Goal: Task Accomplishment & Management: Manage account settings

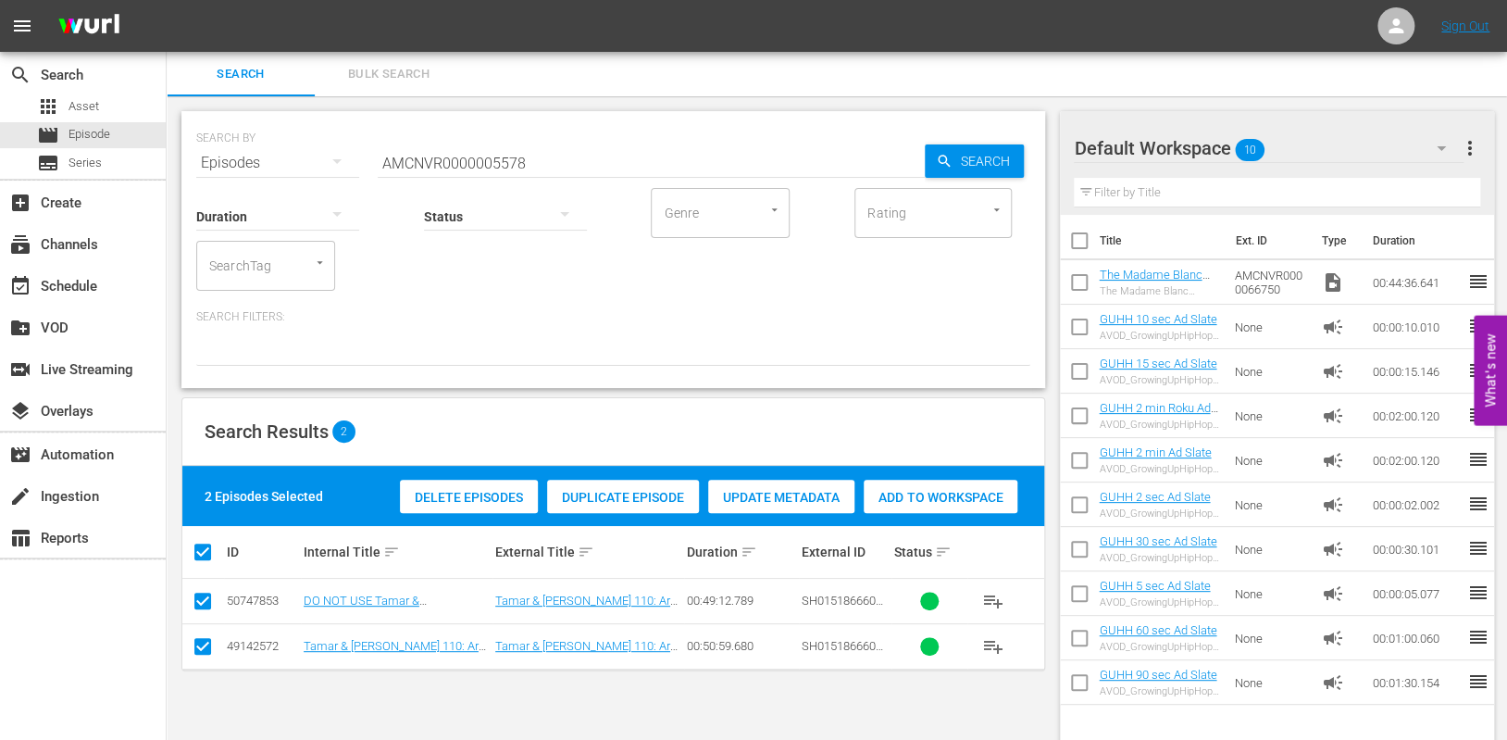
click at [557, 158] on input "AMCNVR0000005578" at bounding box center [651, 163] width 547 height 44
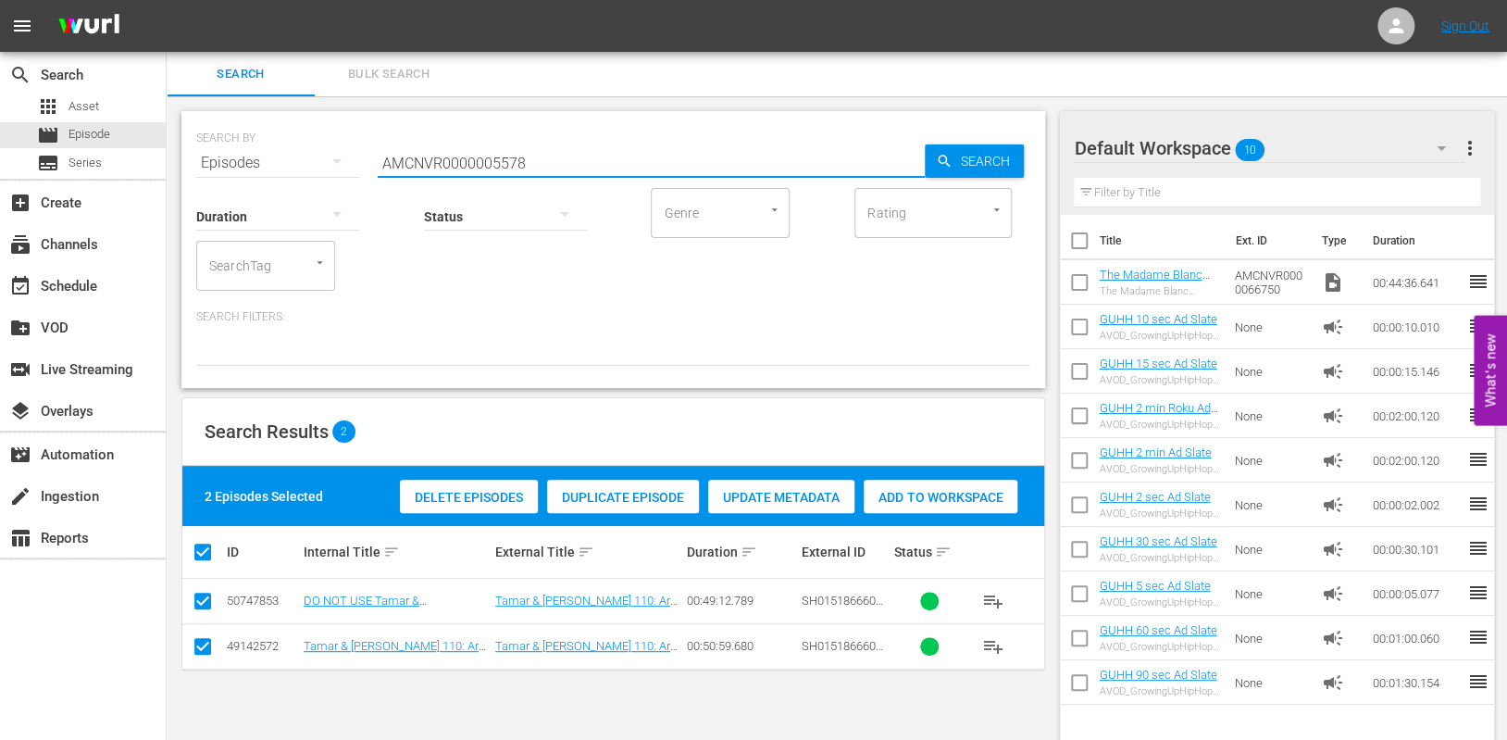
click at [557, 158] on input "AMCNVR0000005578" at bounding box center [651, 163] width 547 height 44
paste input "5259"
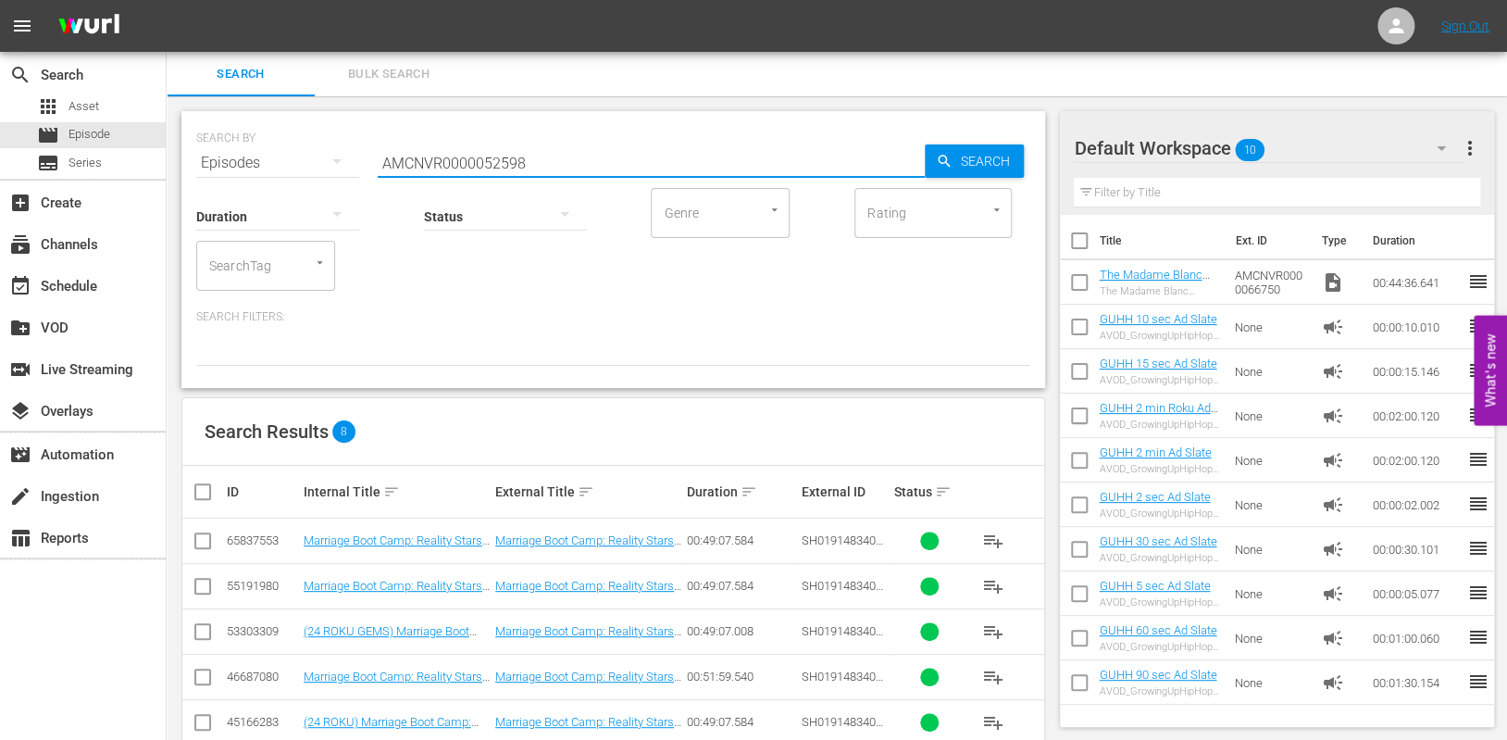
type input "AMCNVR0000052598"
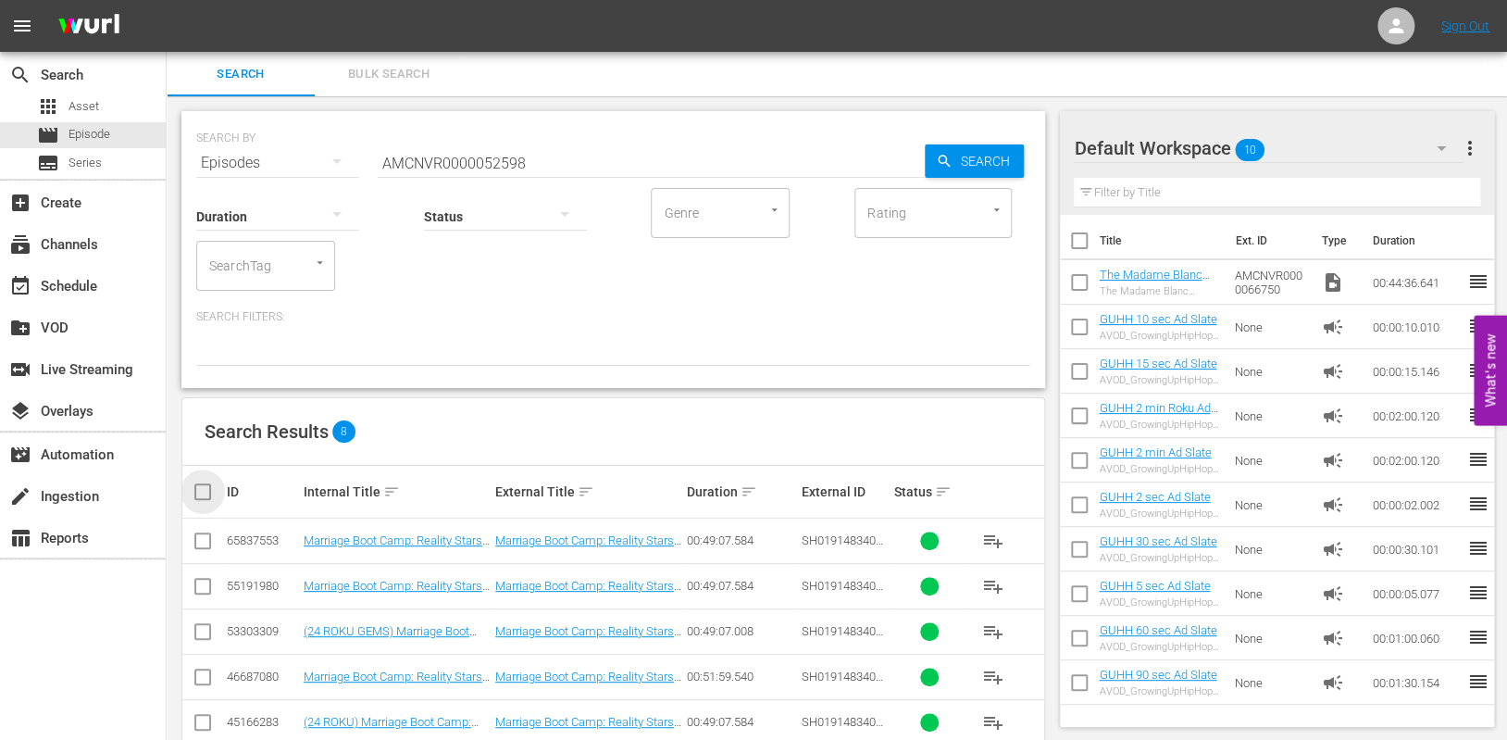
click at [203, 496] on input "checkbox" at bounding box center [210, 492] width 37 height 22
checkbox input "true"
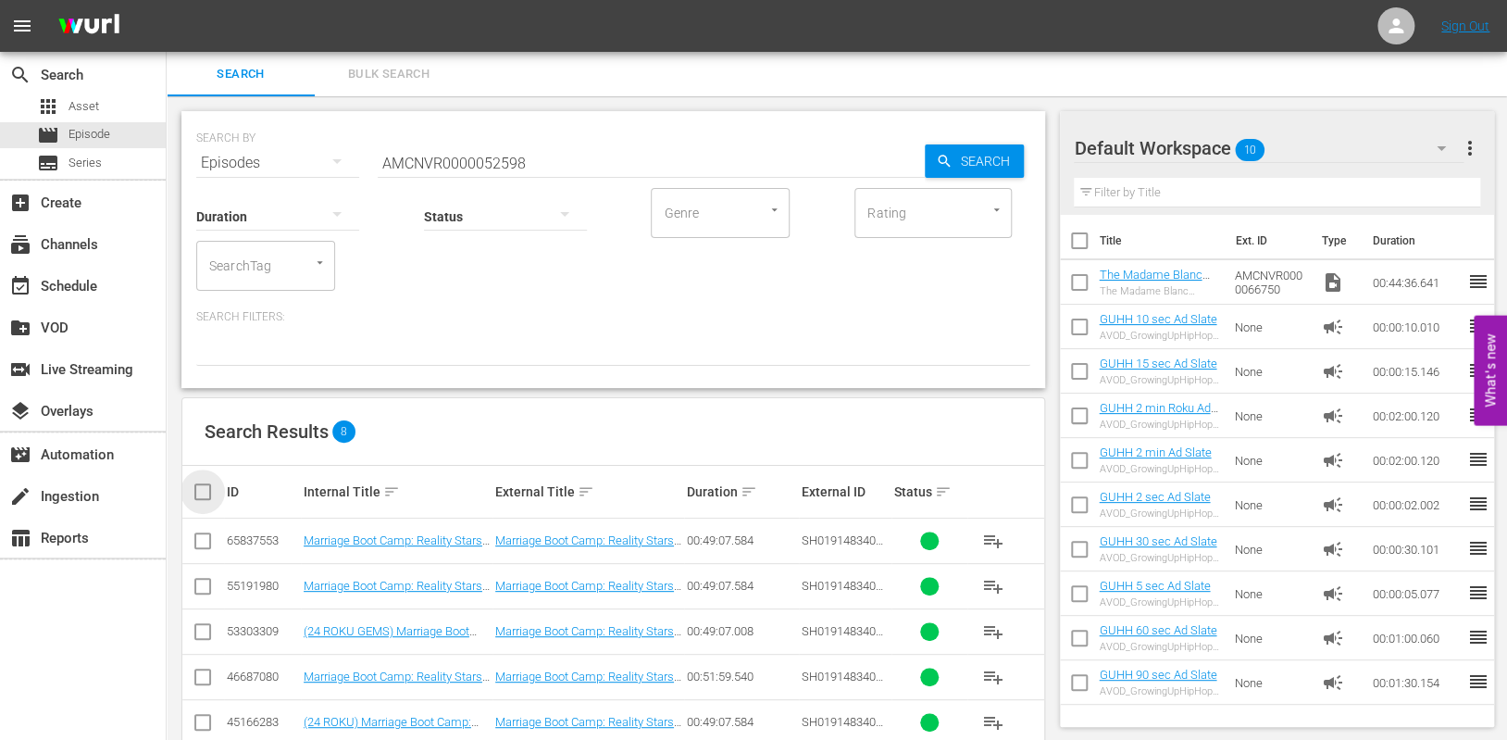
checkbox input "true"
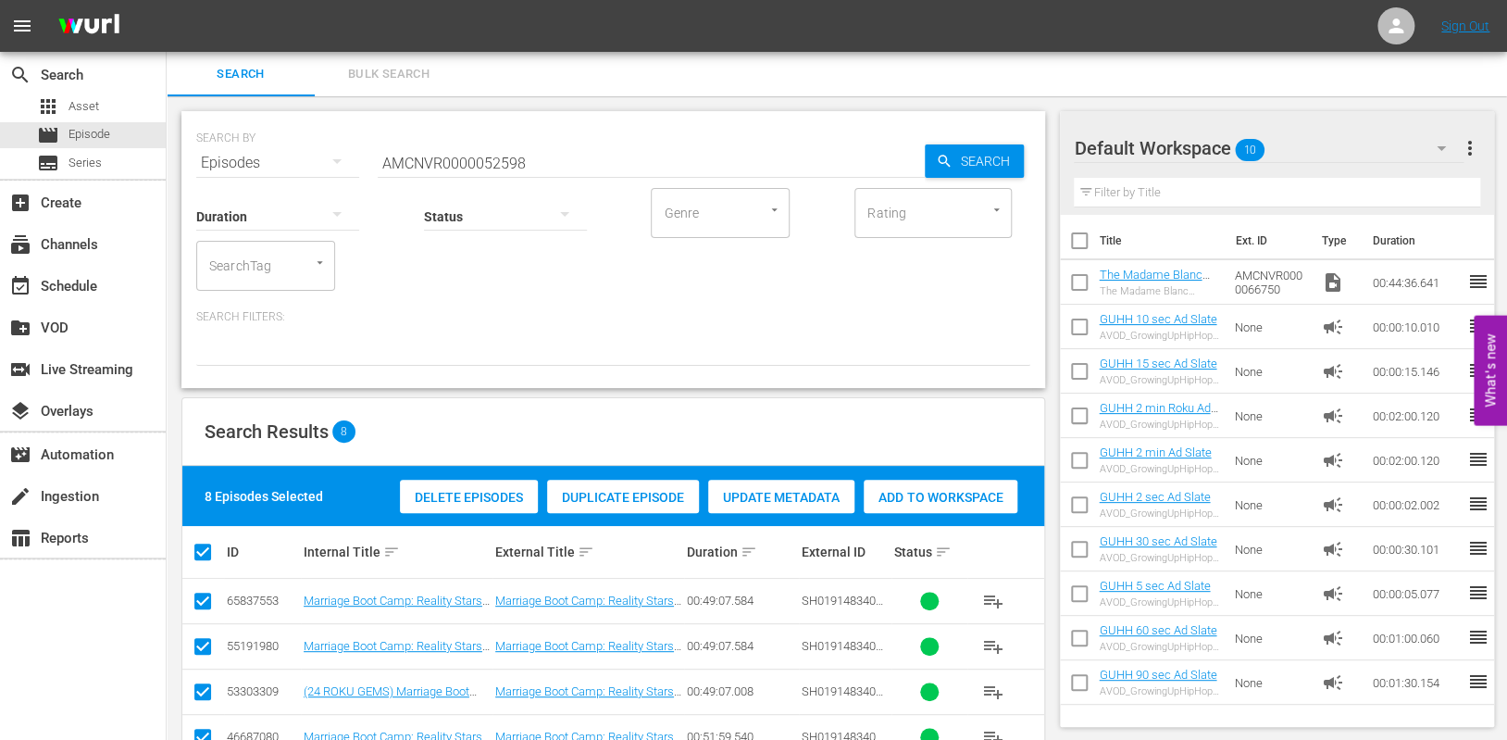
click at [781, 497] on span "Update Metadata" at bounding box center [781, 497] width 146 height 15
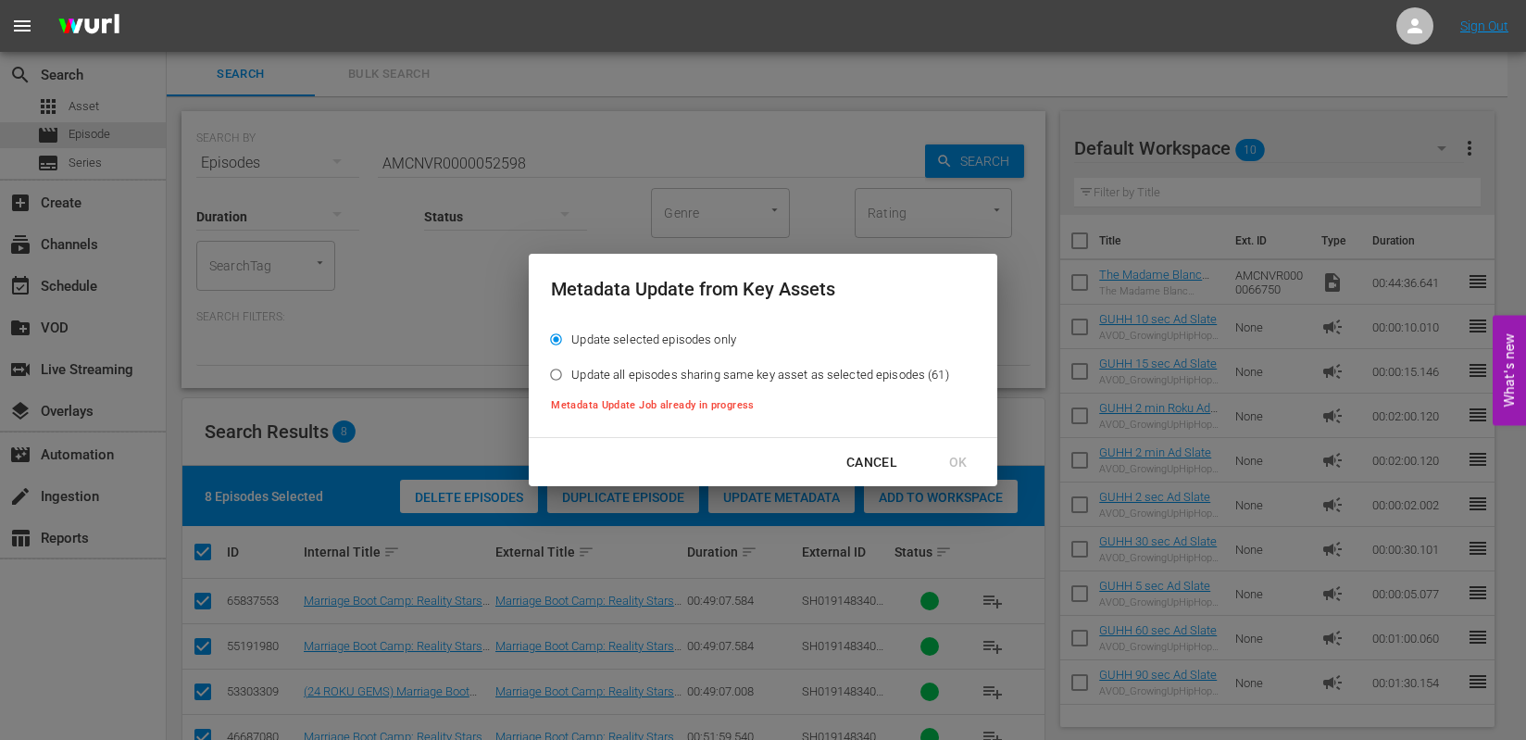
click at [551, 376] on input "Update all episodes sharing same key asset as selected episodes (61)" at bounding box center [556, 378] width 31 height 31
radio input "true"
click at [865, 462] on div "Cancel" at bounding box center [872, 462] width 81 height 23
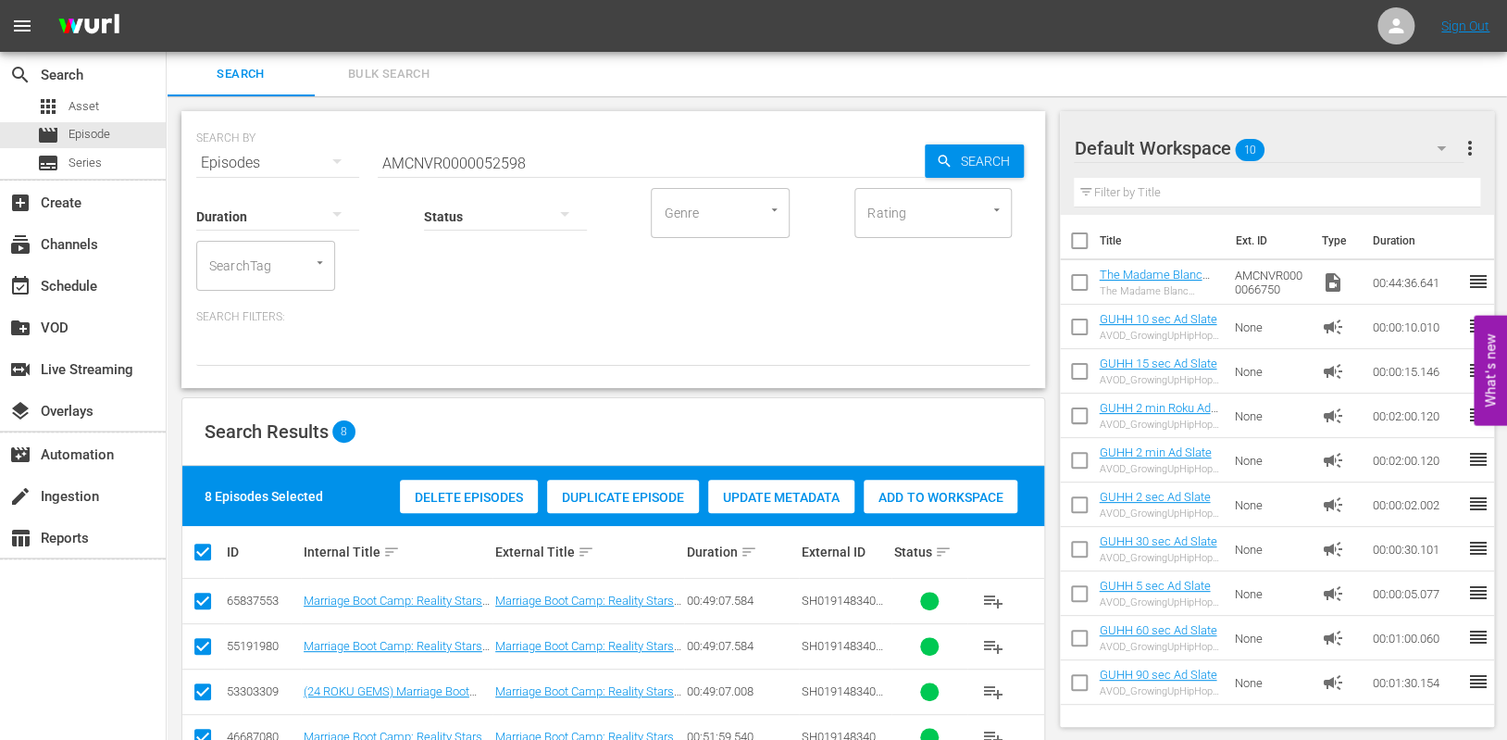
scroll to position [234, 0]
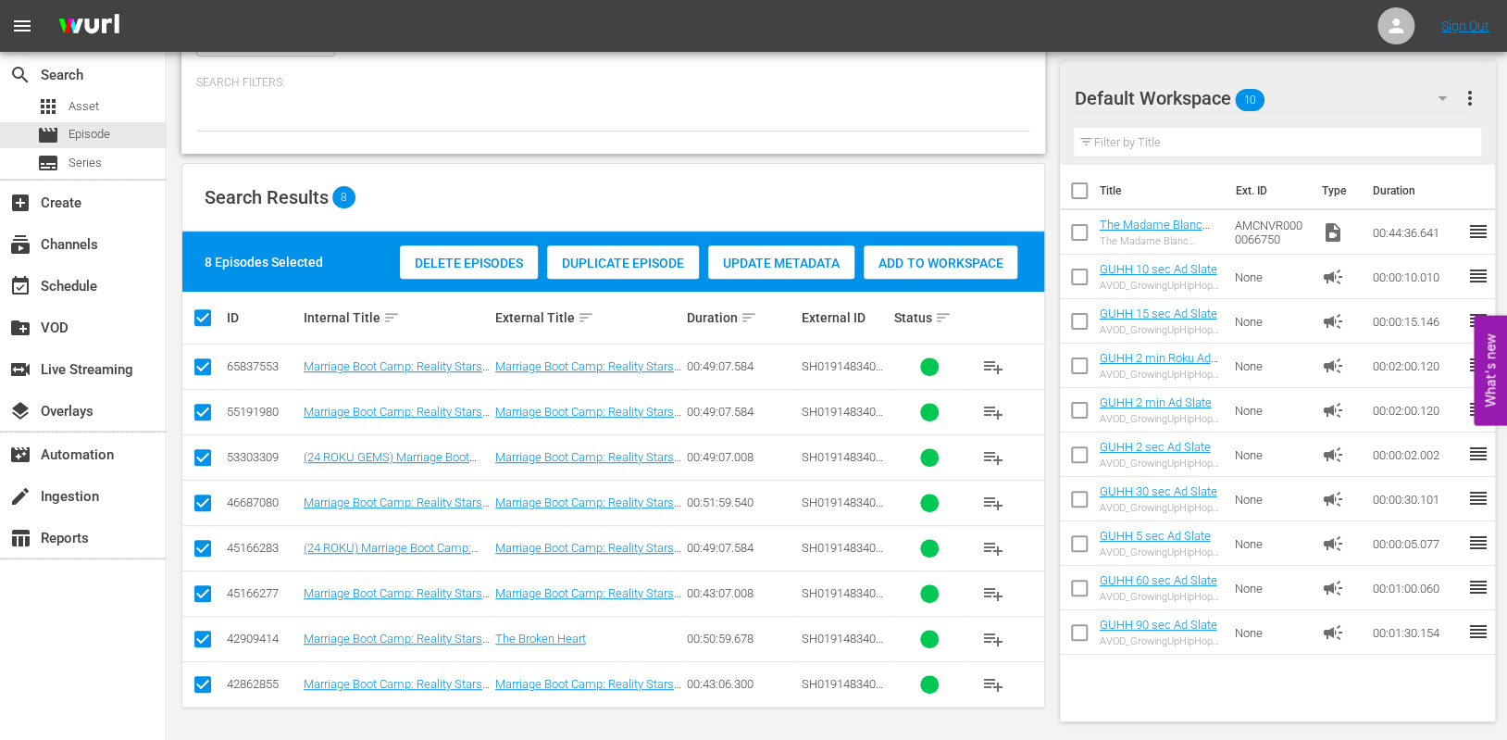
click at [764, 270] on div "Update Metadata" at bounding box center [781, 262] width 146 height 35
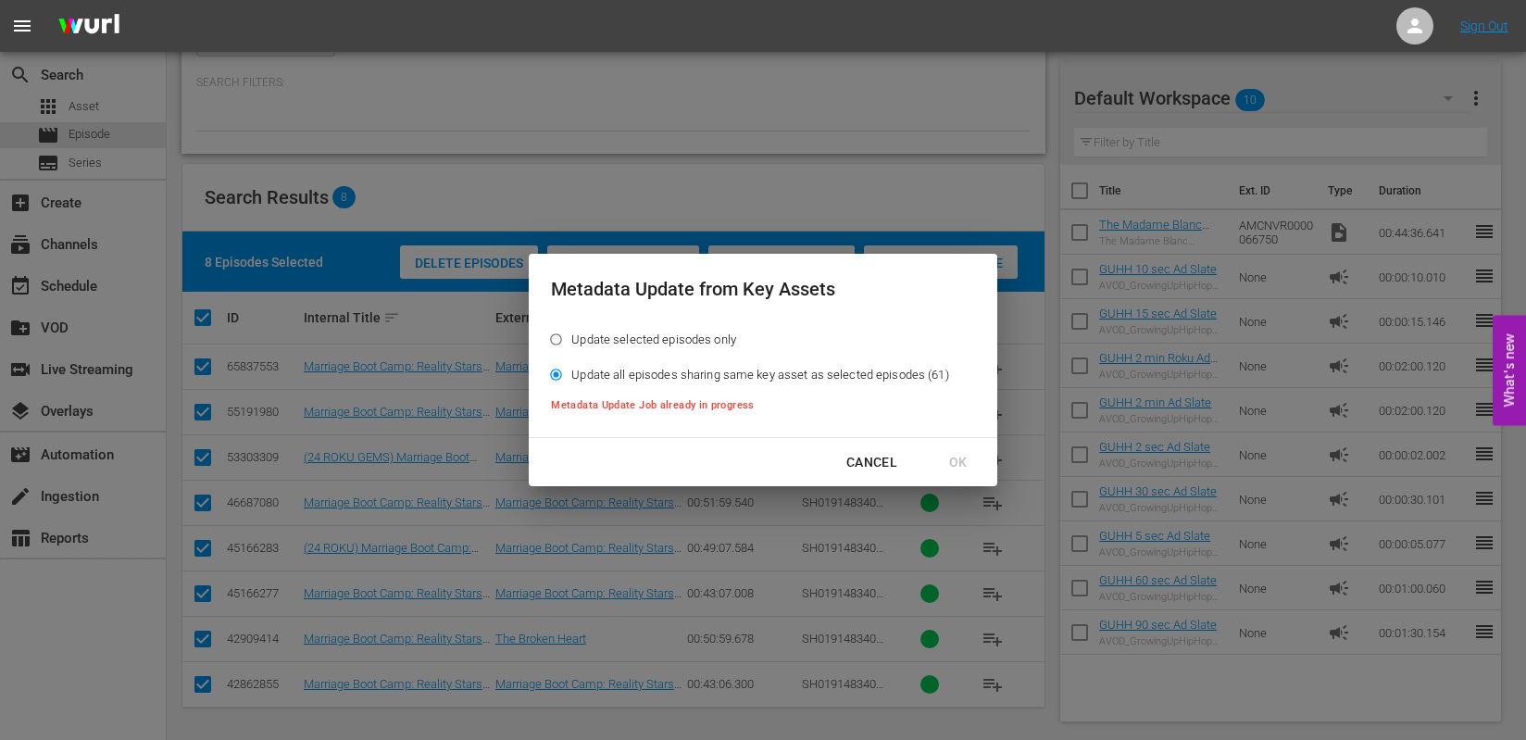
click at [556, 344] on input "Update selected episodes only" at bounding box center [556, 343] width 31 height 31
radio input "true"
click at [844, 470] on div "Cancel" at bounding box center [872, 462] width 81 height 23
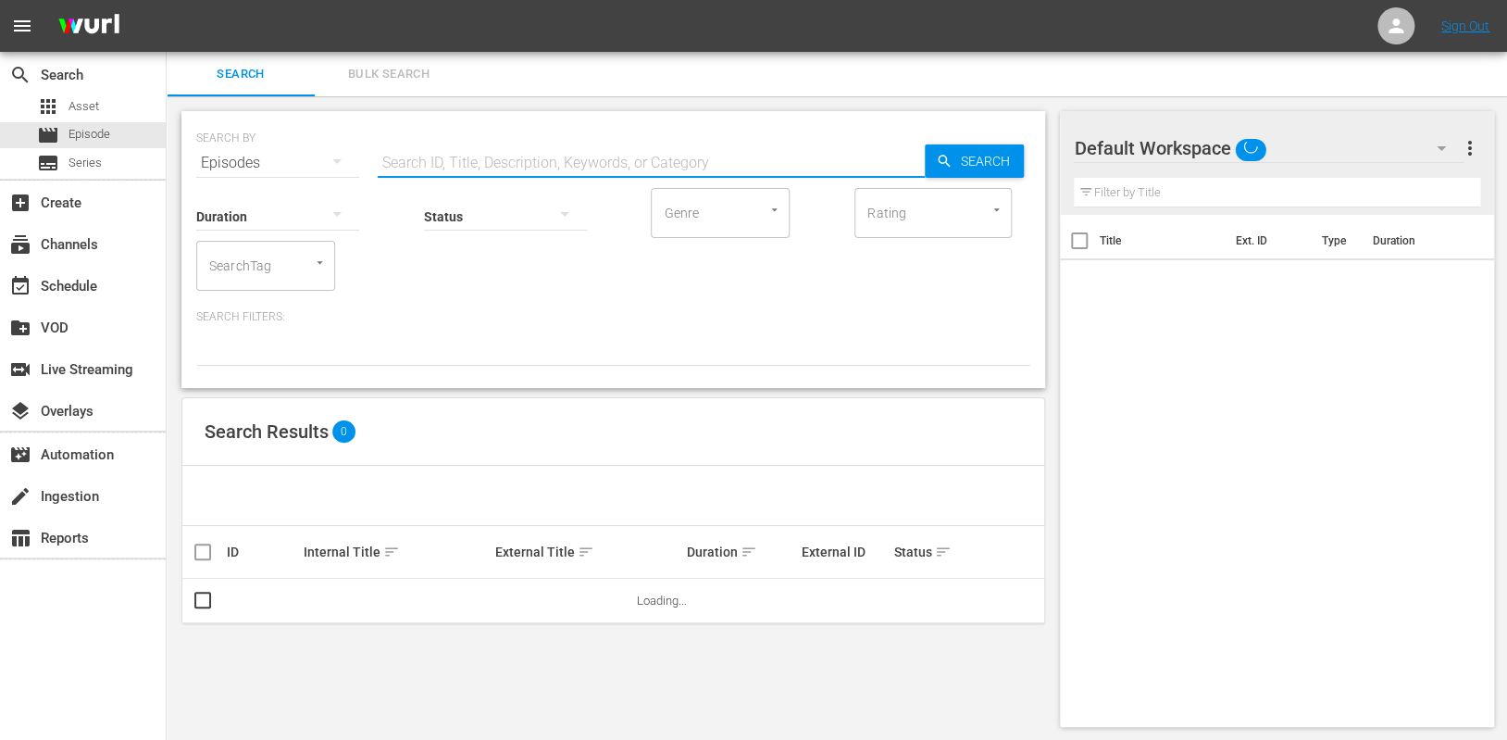
click at [616, 156] on input "text" at bounding box center [651, 163] width 547 height 44
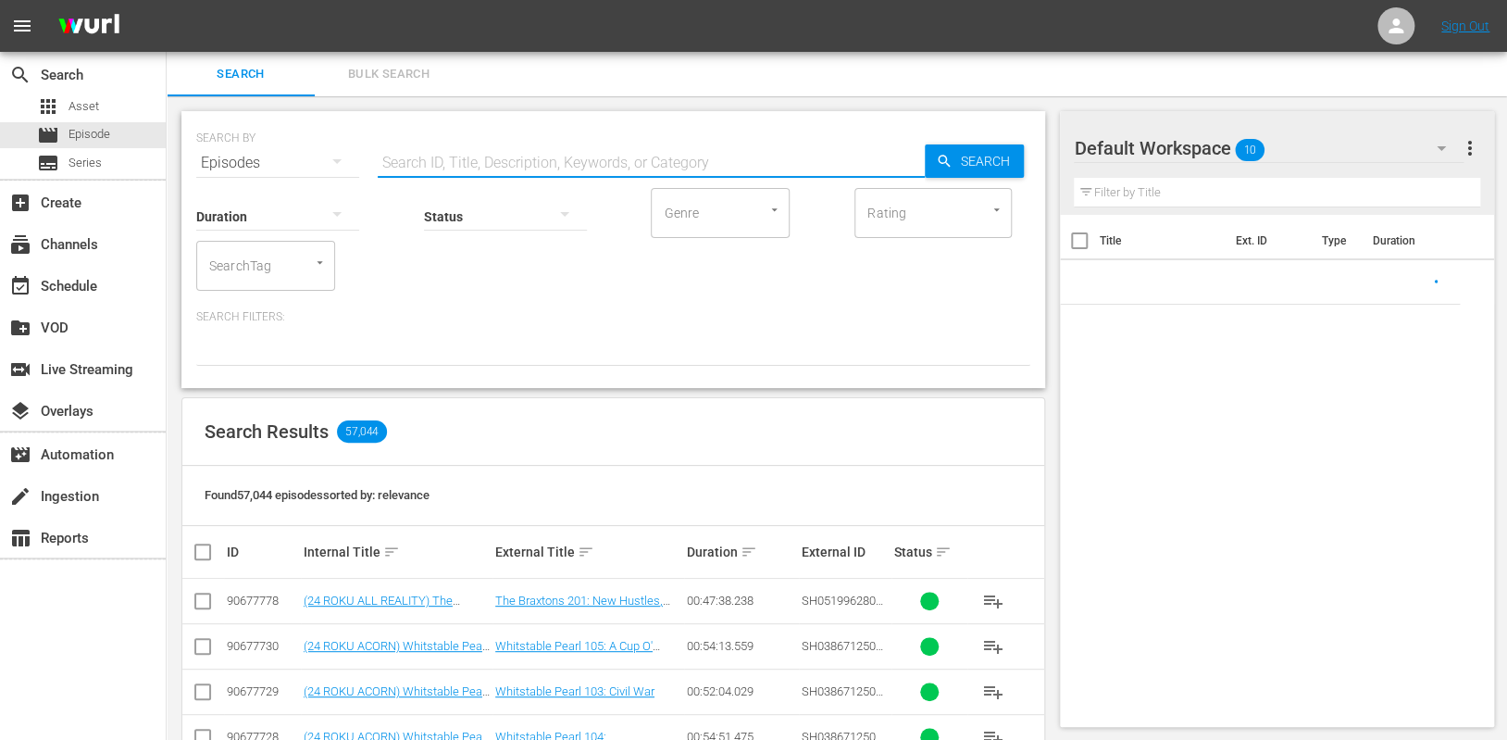
paste input "AMCNVR0000052598"
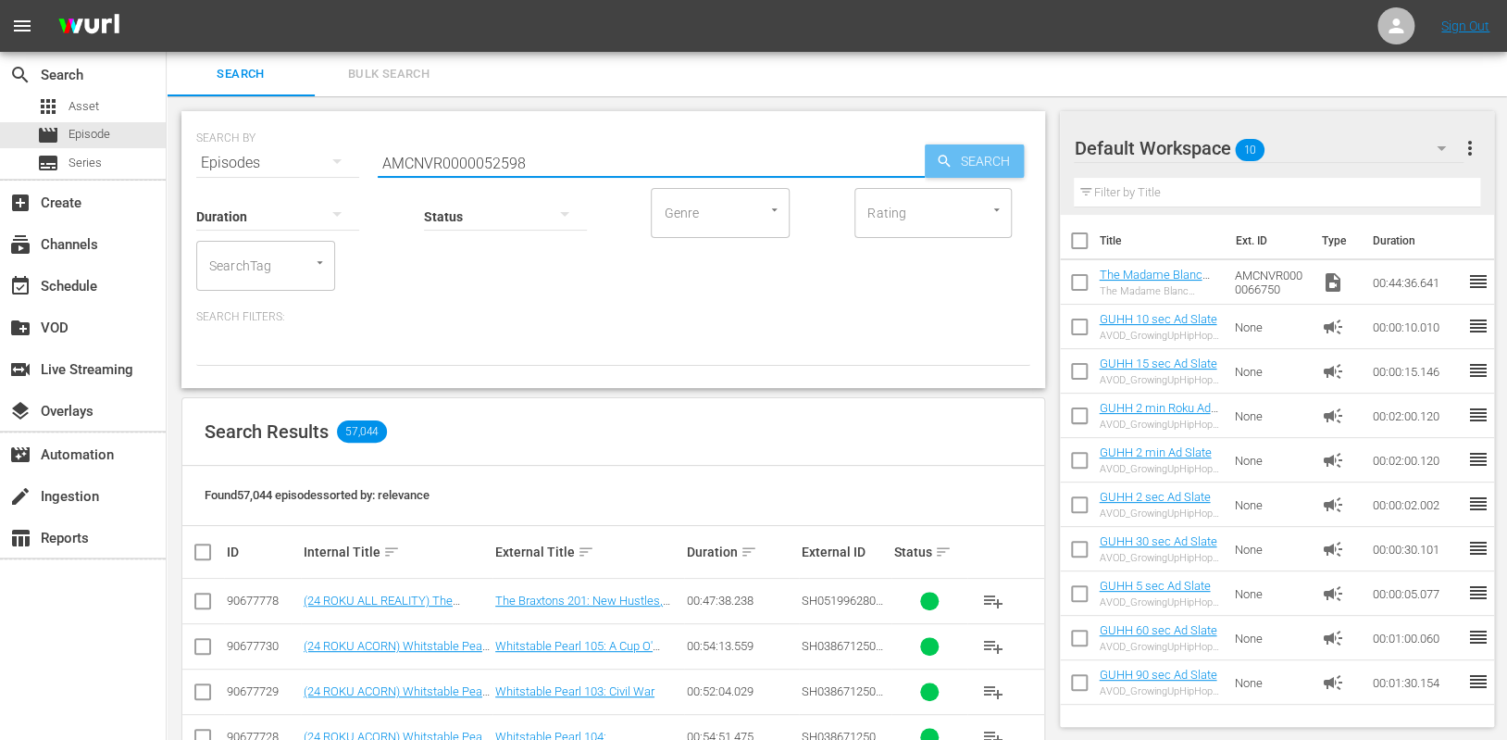
type input "AMCNVR0000052598"
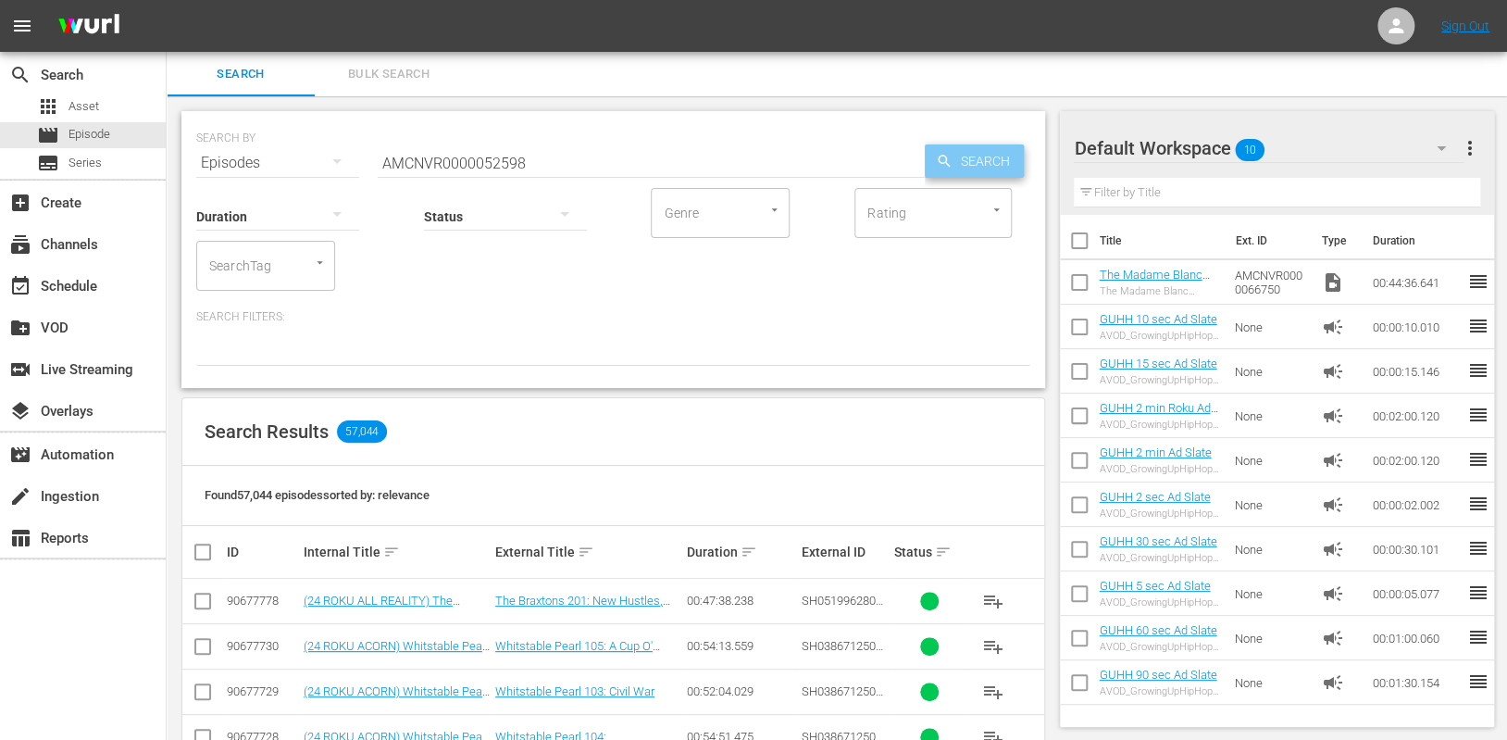
click at [969, 163] on span "Search" at bounding box center [988, 160] width 71 height 33
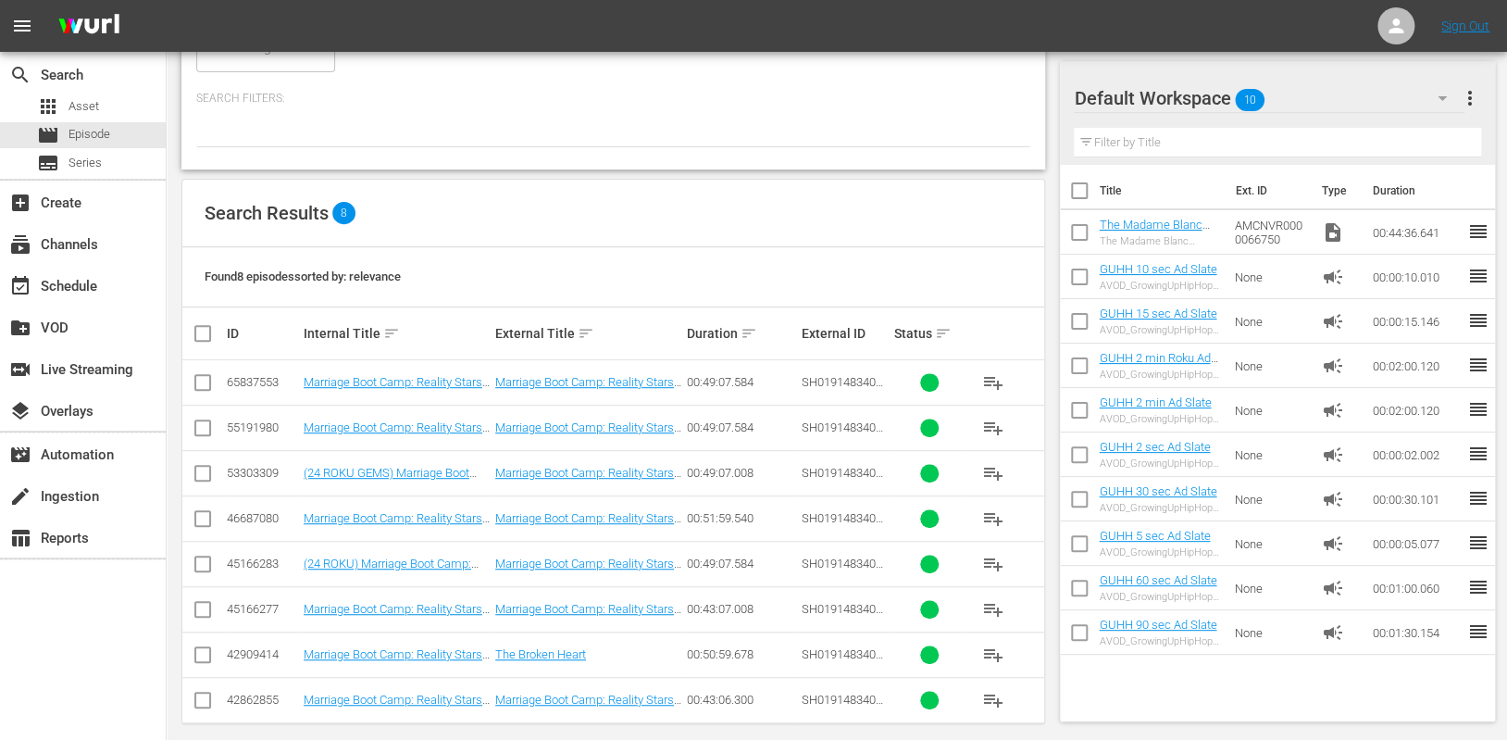
scroll to position [234, 0]
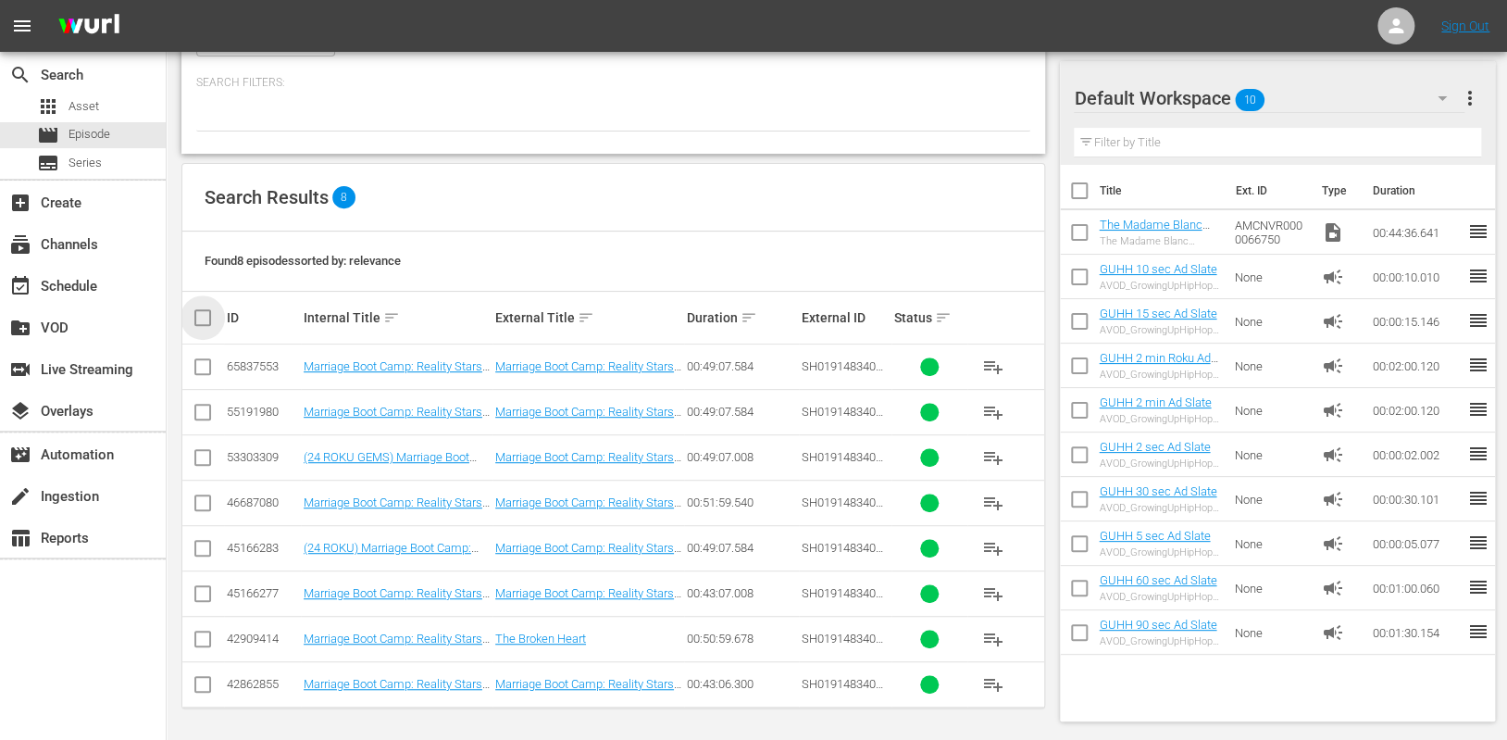
click at [192, 319] on input "checkbox" at bounding box center [210, 317] width 37 height 22
checkbox input "true"
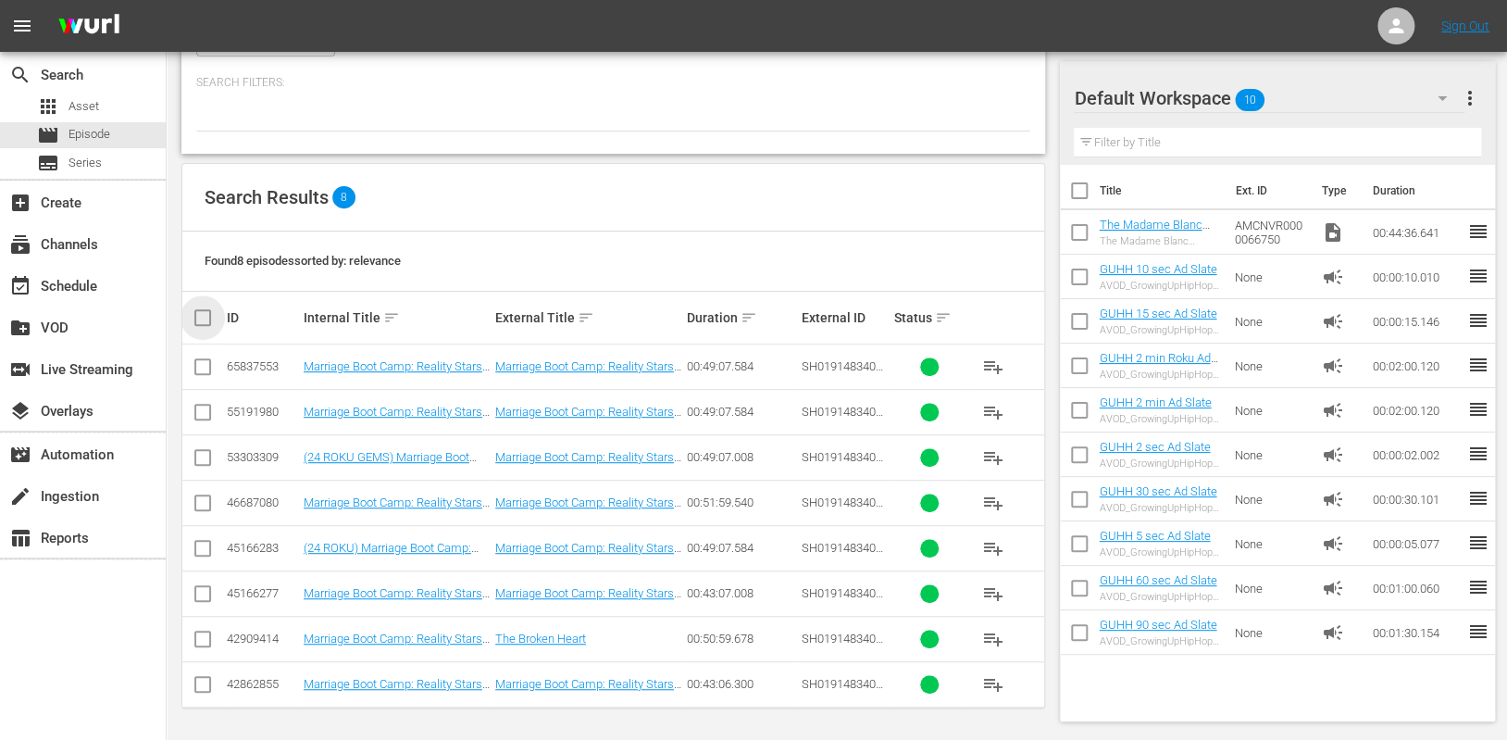
checkbox input "true"
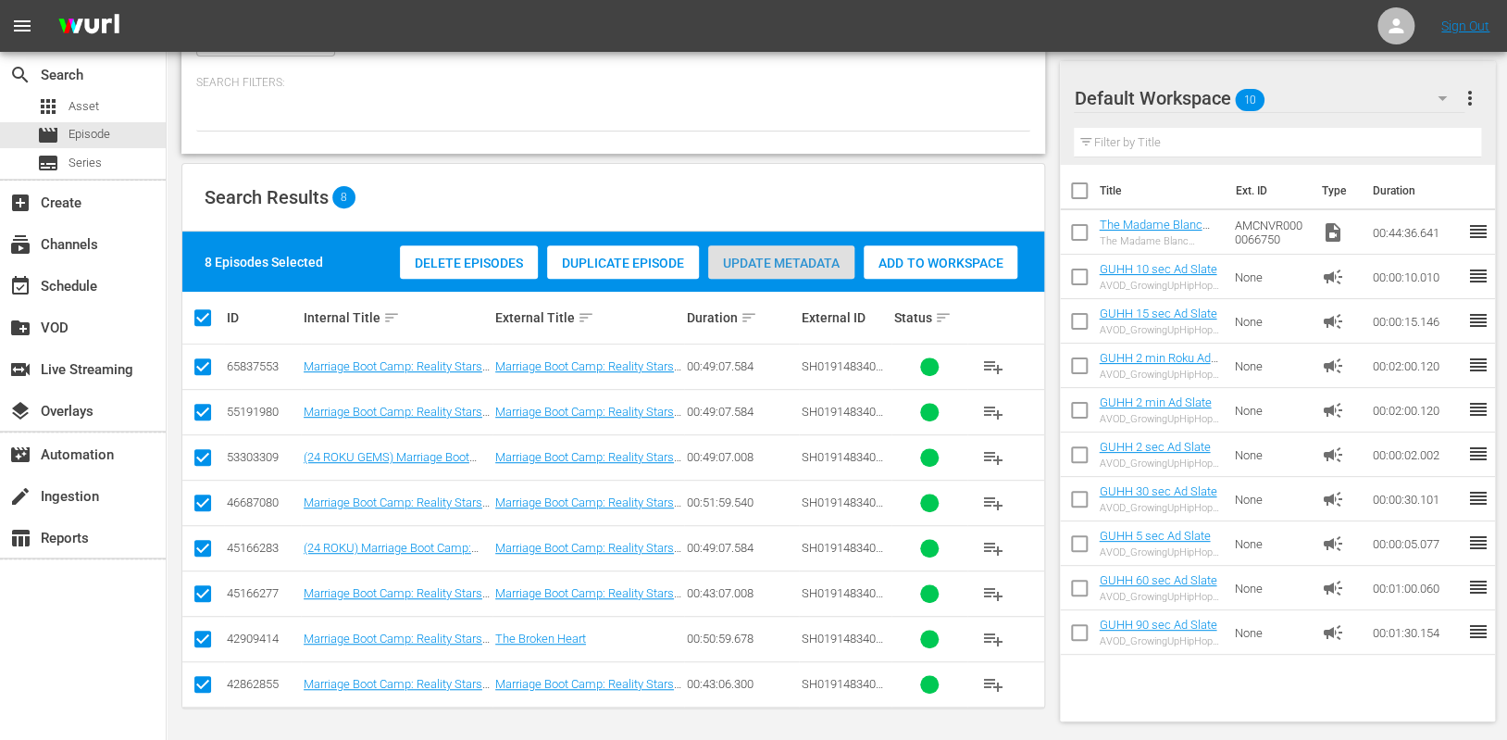
click at [743, 278] on div "Update Metadata" at bounding box center [781, 262] width 146 height 35
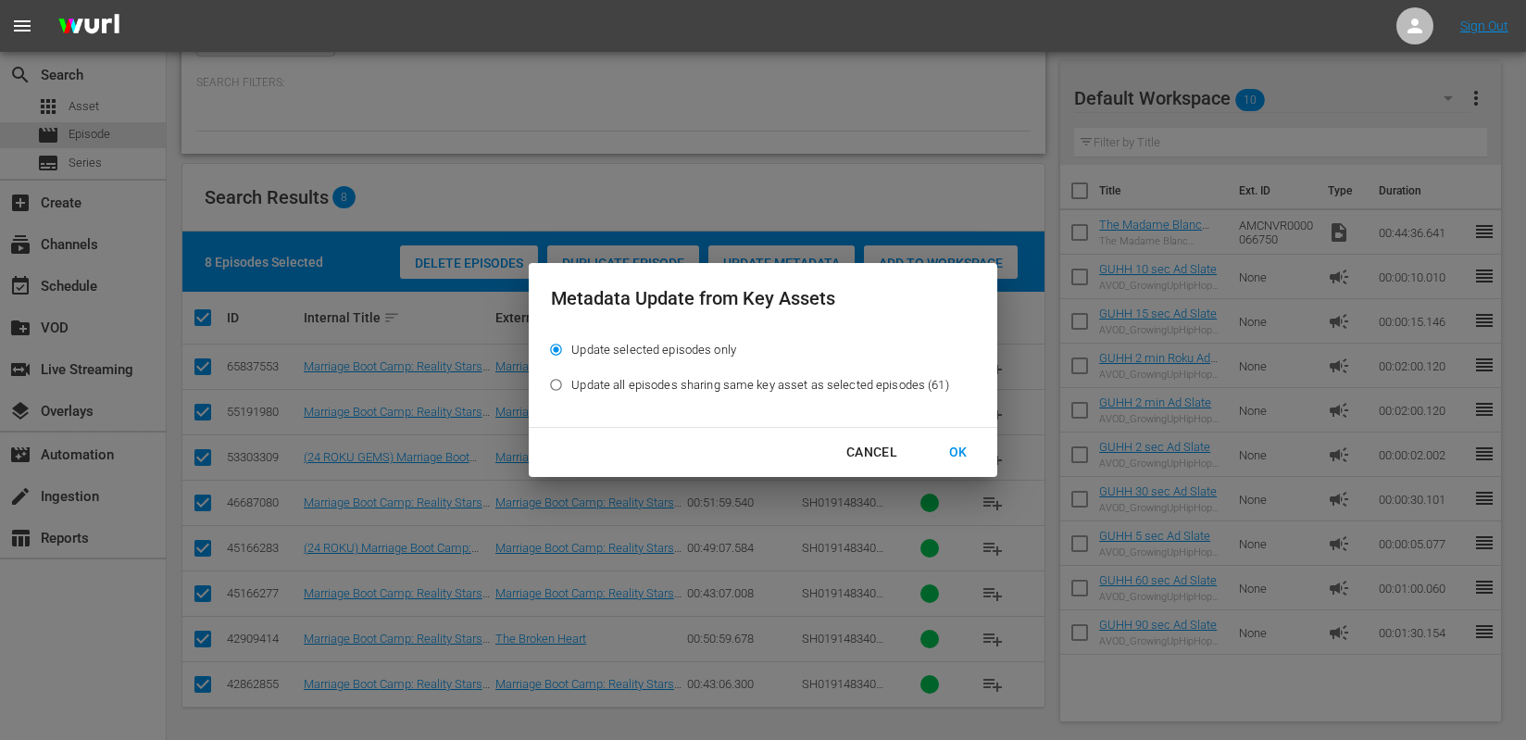
click at [971, 448] on div "OK" at bounding box center [958, 452] width 48 height 23
